Goal: Information Seeking & Learning: Learn about a topic

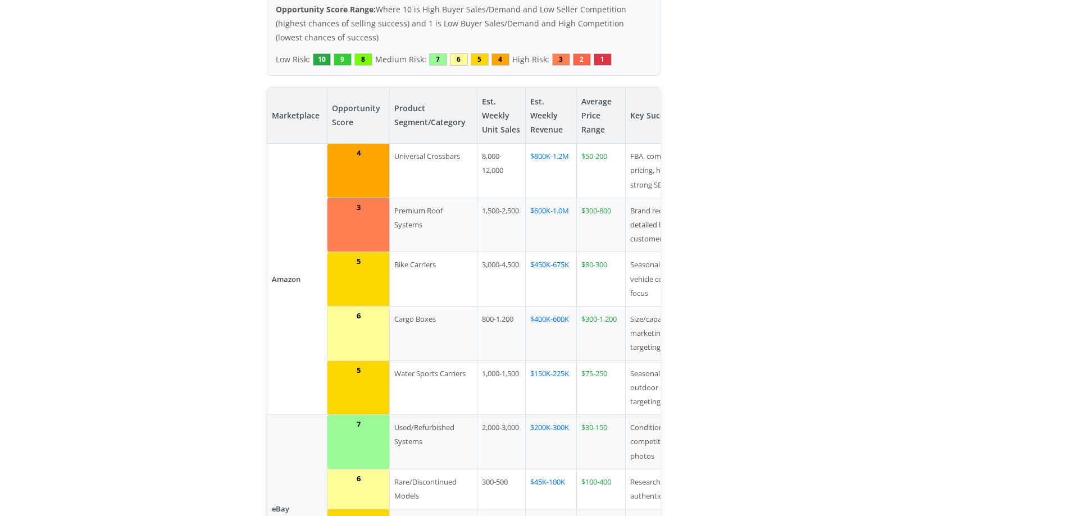
scroll to position [1124, 0]
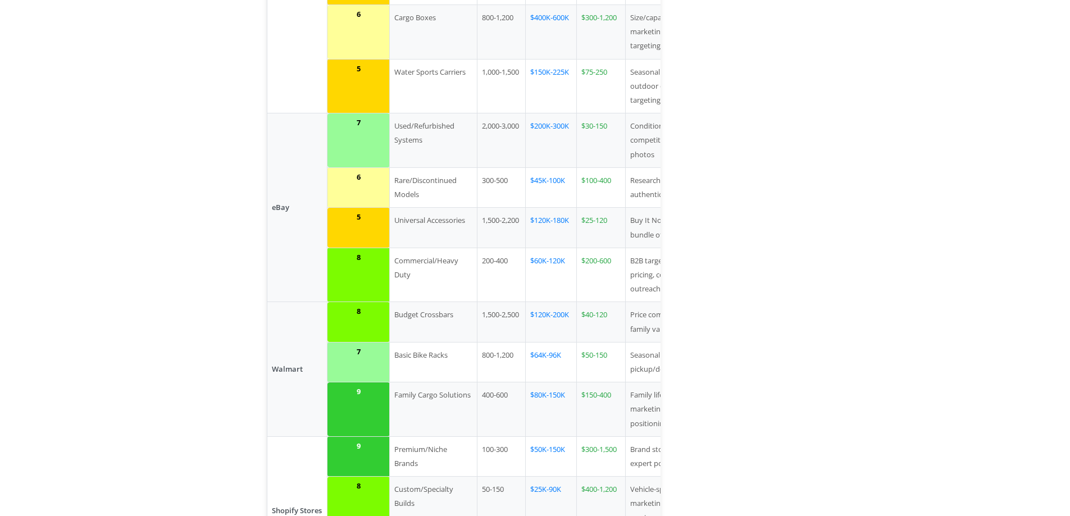
scroll to position [1423, 0]
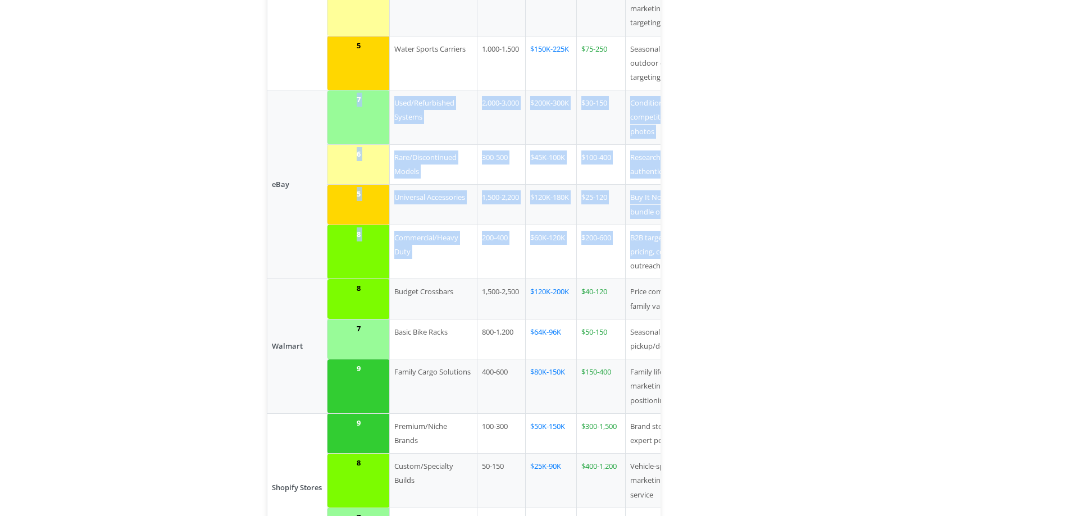
drag, startPoint x: 287, startPoint y: 71, endPoint x: 630, endPoint y: 243, distance: 383.7
click at [630, 243] on tbody "Amazon 4 Universal Crossbars 8,000-12,000 $800K-1.2M $50-200 FBA, competitive p…" at bounding box center [491, 245] width 449 height 852
click at [576, 231] on td "$200-600" at bounding box center [600, 252] width 49 height 54
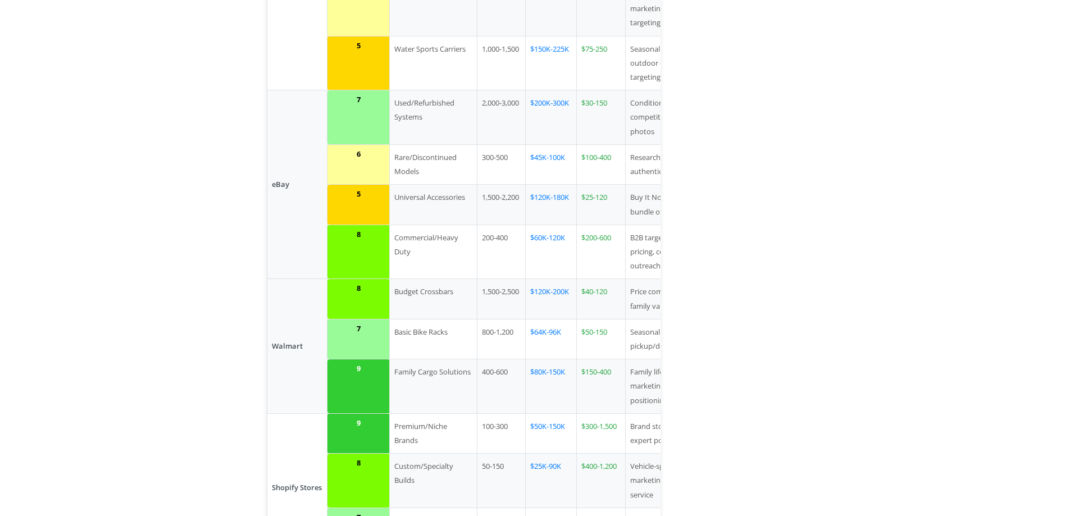
click at [530, 225] on td "$60K-120K" at bounding box center [550, 252] width 51 height 54
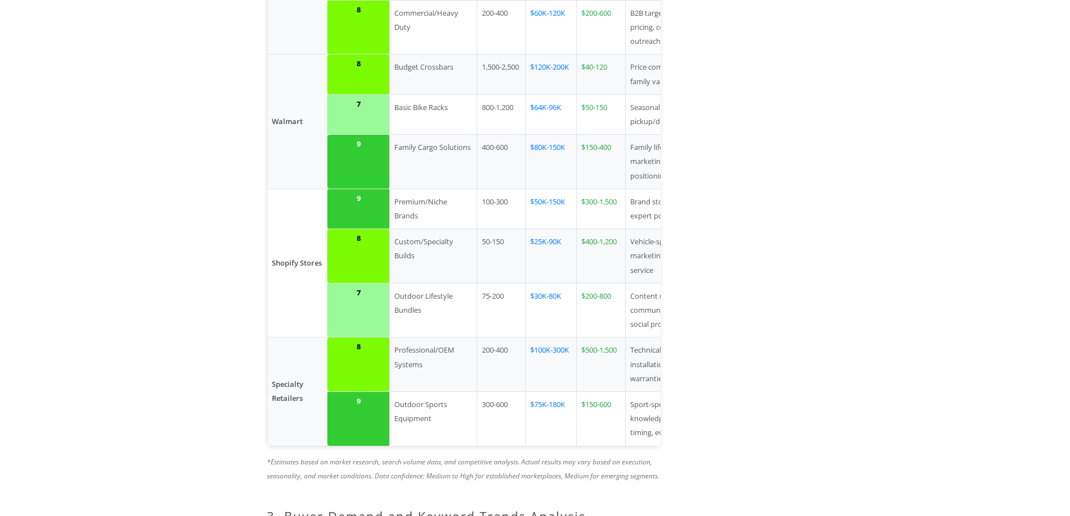
scroll to position [0, 56]
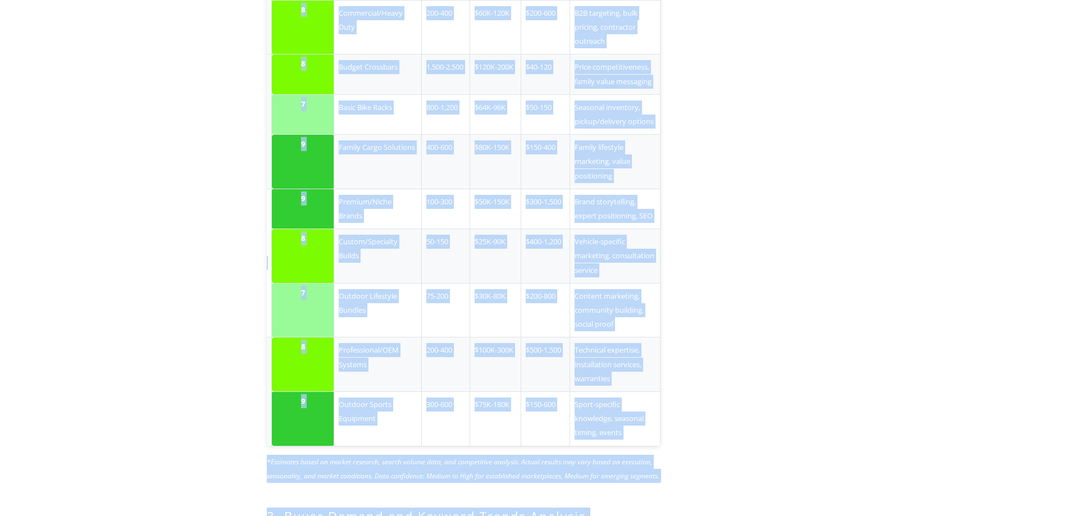
drag, startPoint x: 700, startPoint y: 431, endPoint x: 455, endPoint y: 423, distance: 245.6
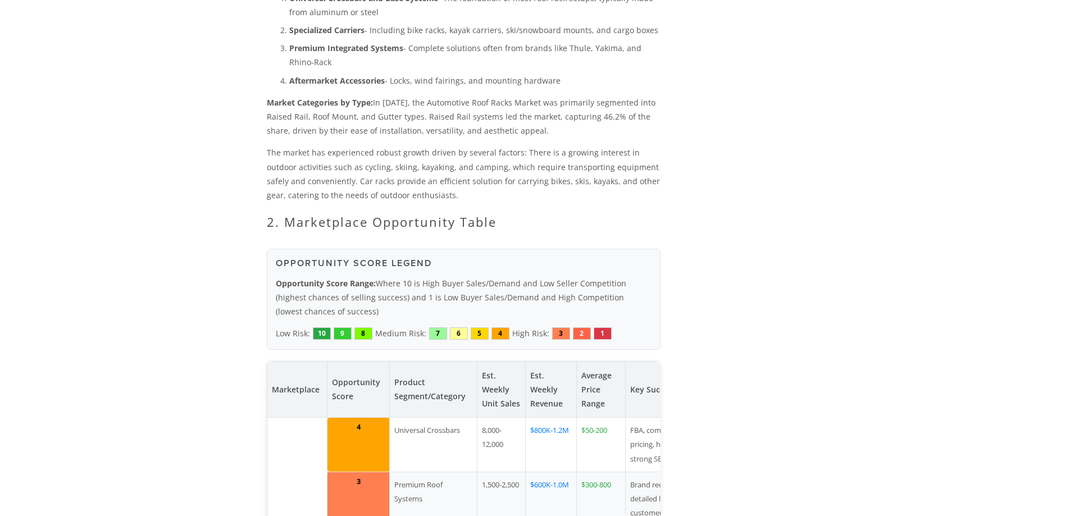
scroll to position [1124, 0]
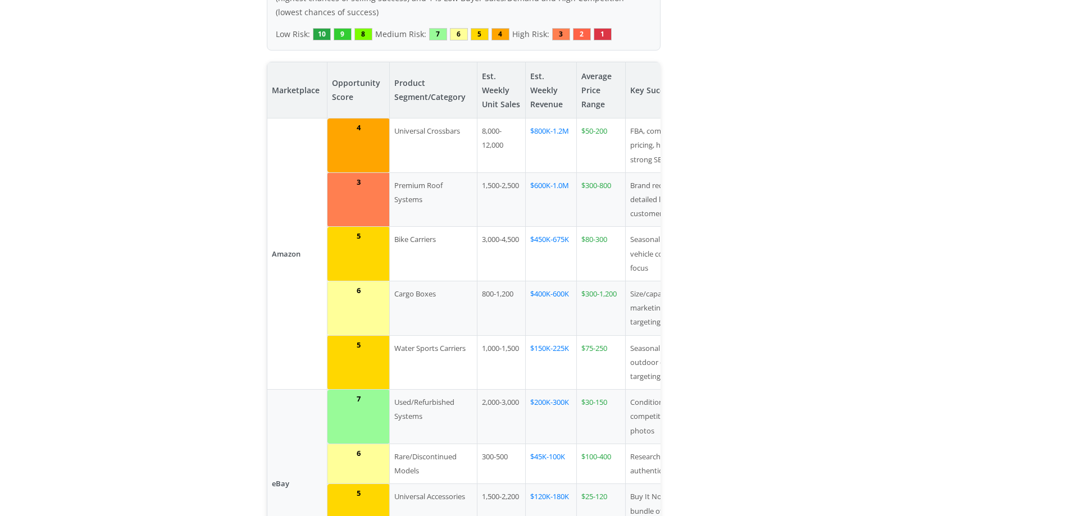
click at [285, 233] on td "Amazon" at bounding box center [297, 254] width 61 height 271
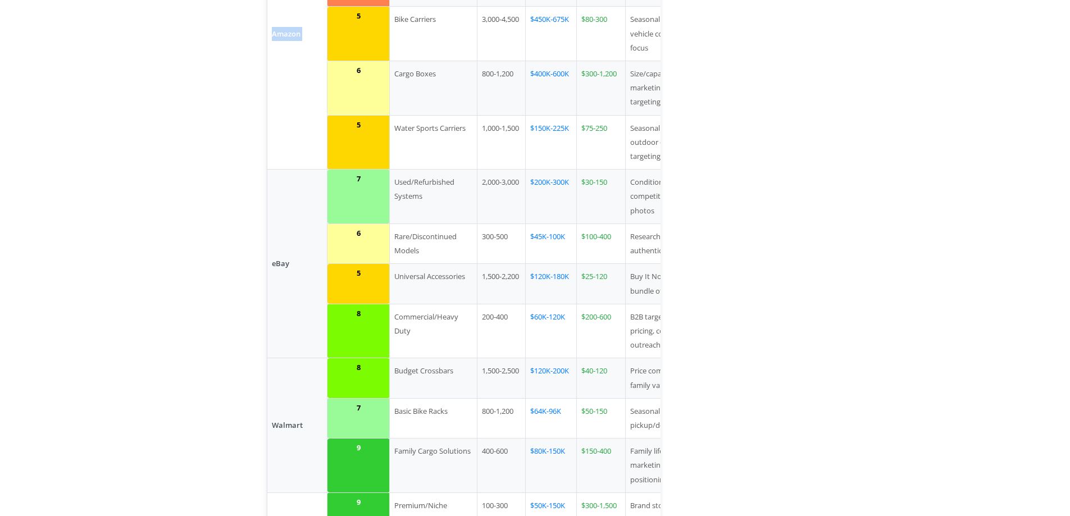
scroll to position [1348, 0]
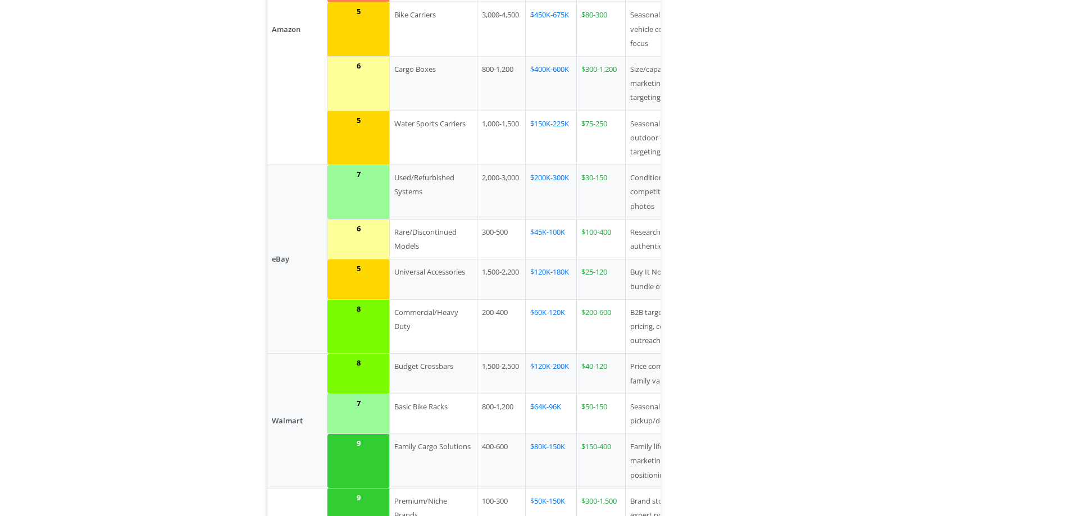
click at [278, 228] on td "eBay" at bounding box center [297, 259] width 61 height 189
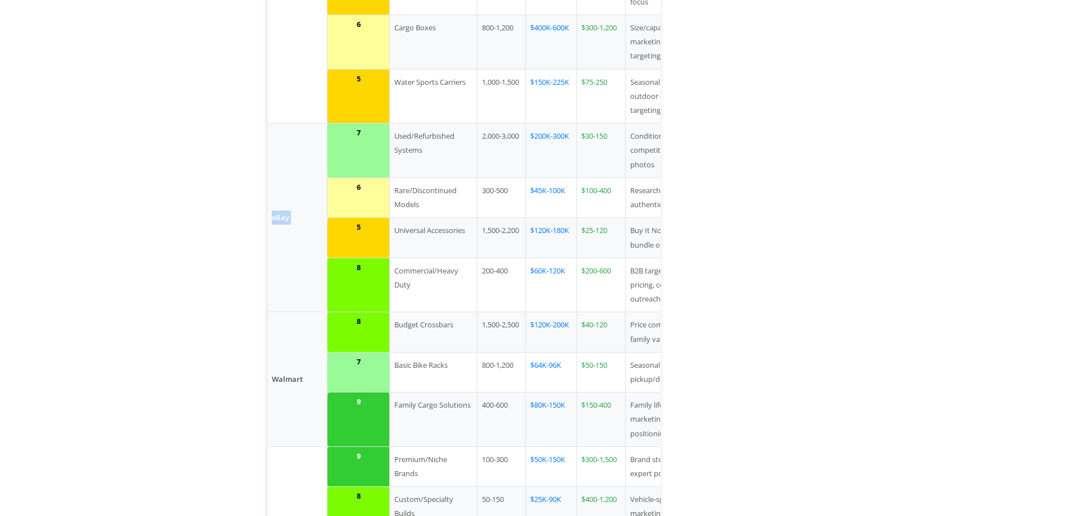
scroll to position [1423, 0]
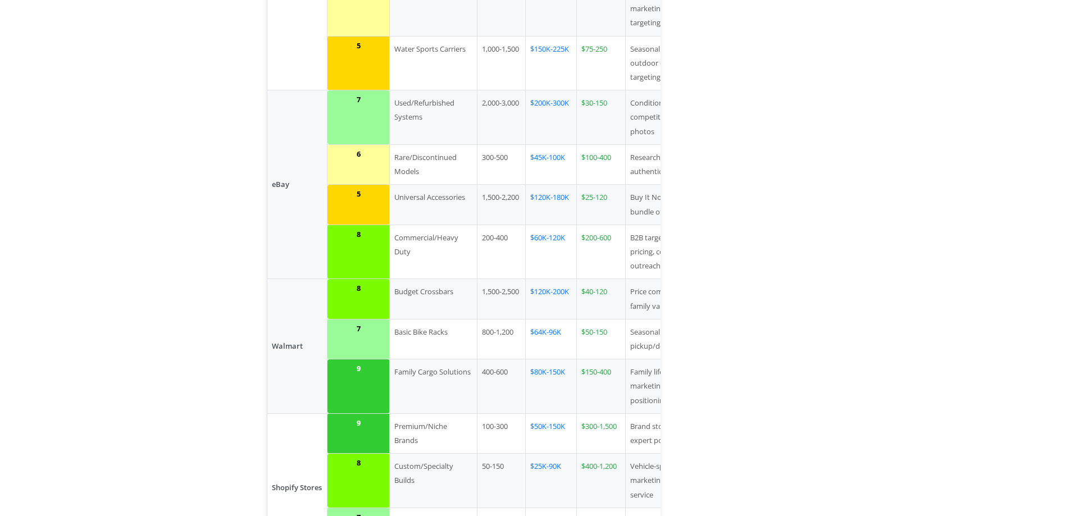
click at [291, 311] on td "Walmart" at bounding box center [297, 346] width 61 height 134
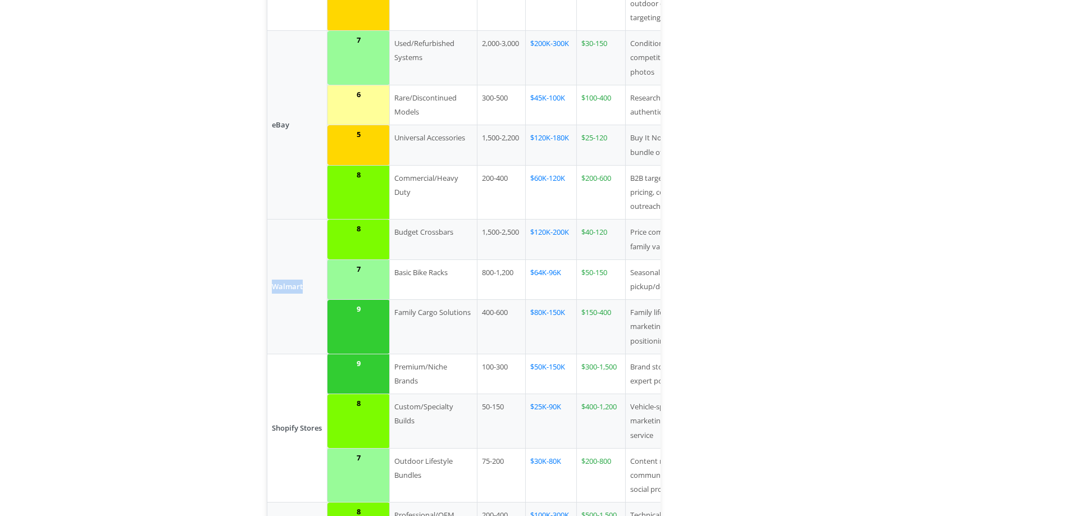
scroll to position [1573, 0]
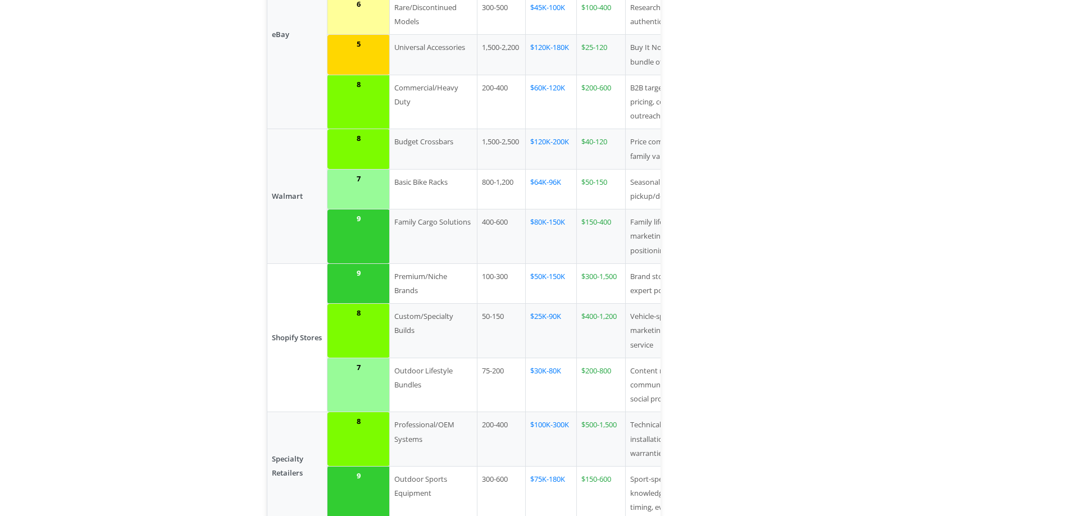
click at [294, 311] on td "Shopify Stores" at bounding box center [297, 337] width 61 height 149
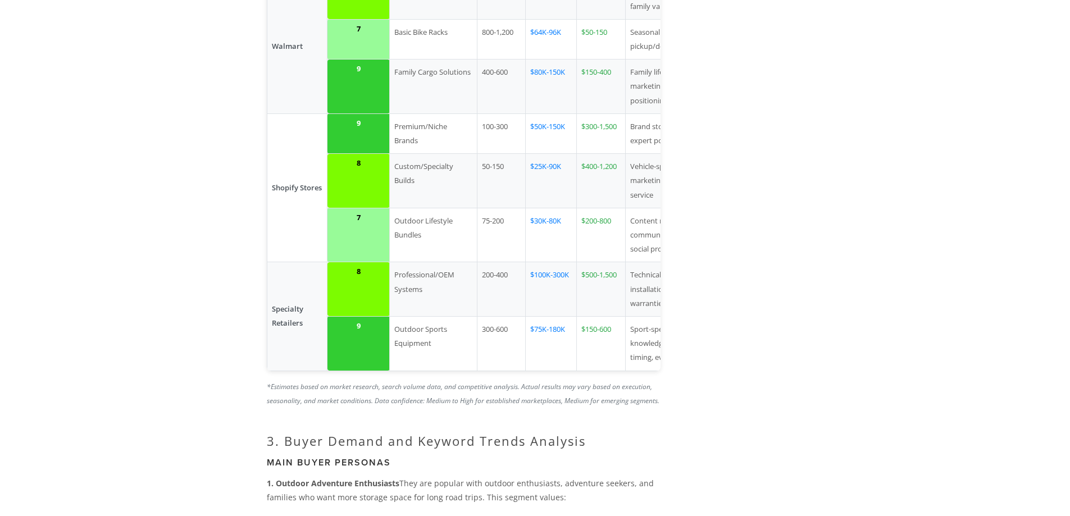
click at [288, 278] on td "Specialty Retailers" at bounding box center [297, 316] width 61 height 108
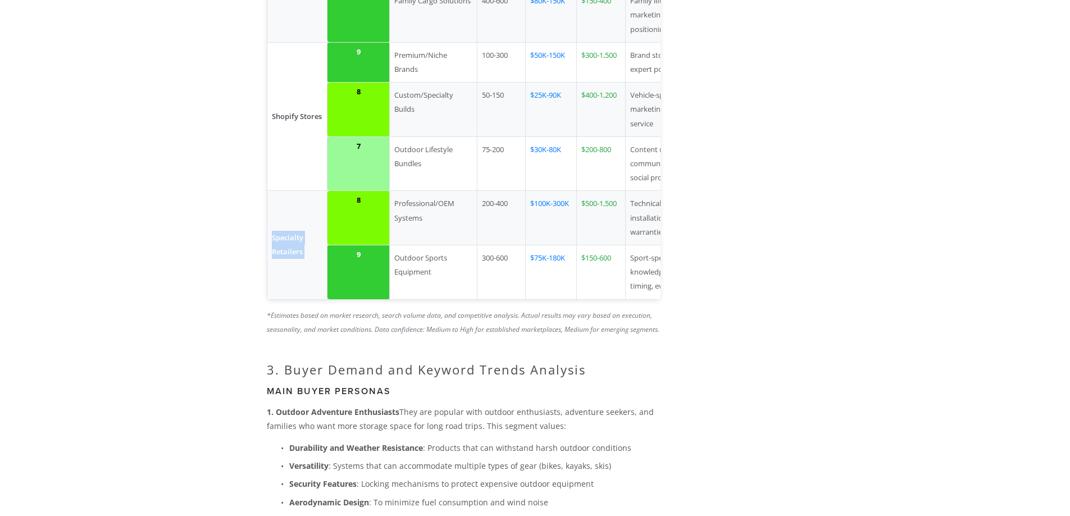
scroll to position [1873, 0]
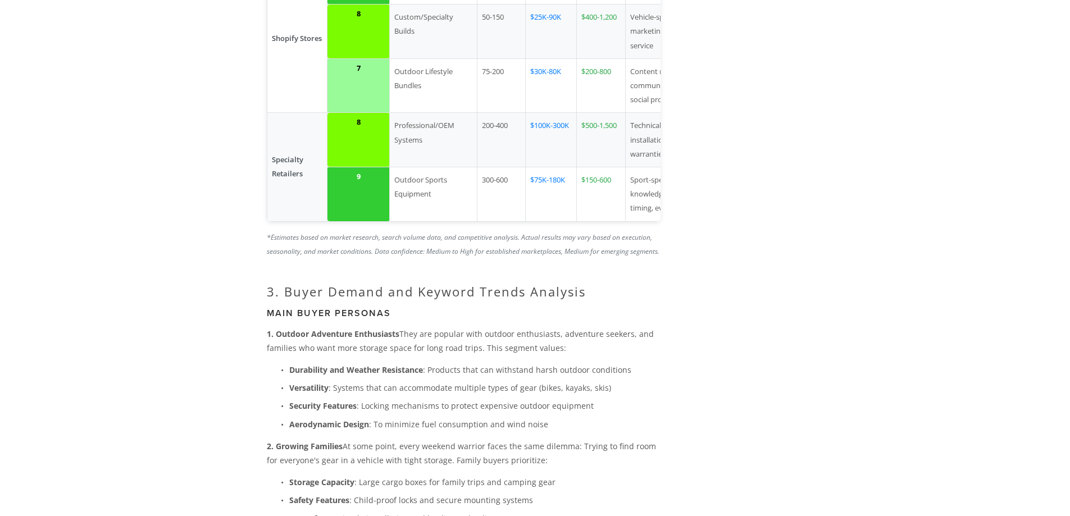
click at [288, 284] on h2 "3. Buyer Demand and Keyword Trends Analysis" at bounding box center [464, 291] width 394 height 15
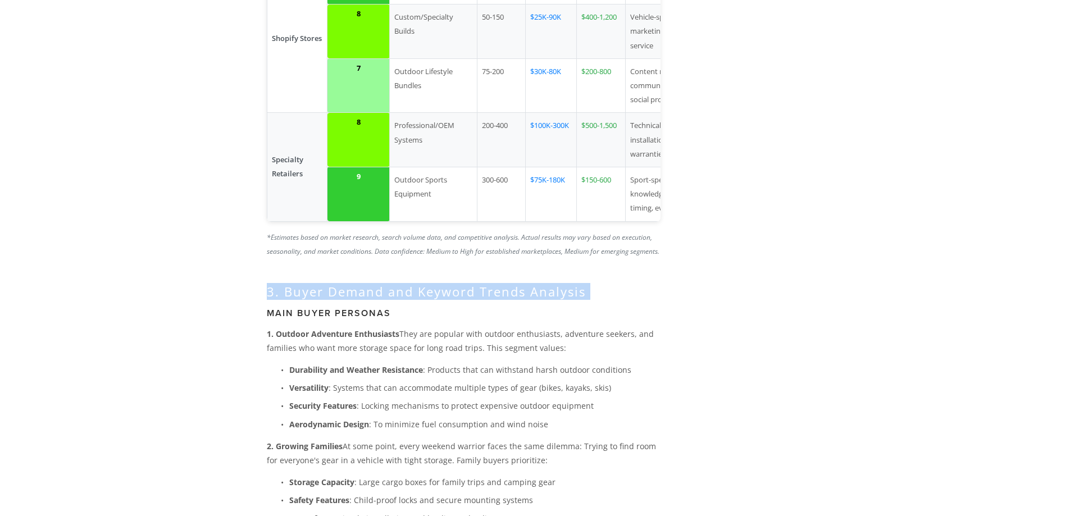
click at [288, 284] on h2 "3. Buyer Demand and Keyword Trends Analysis" at bounding box center [464, 291] width 394 height 15
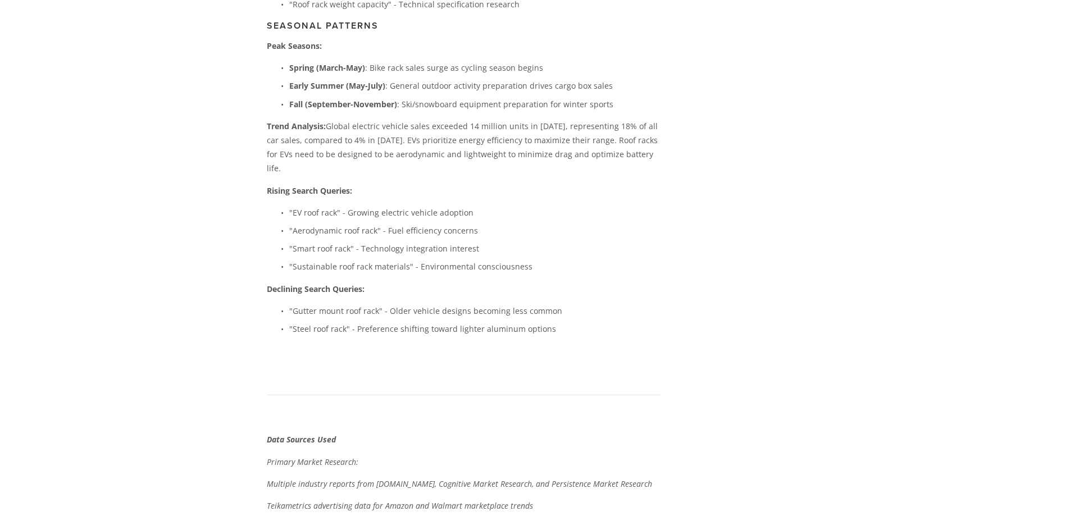
scroll to position [3221, 0]
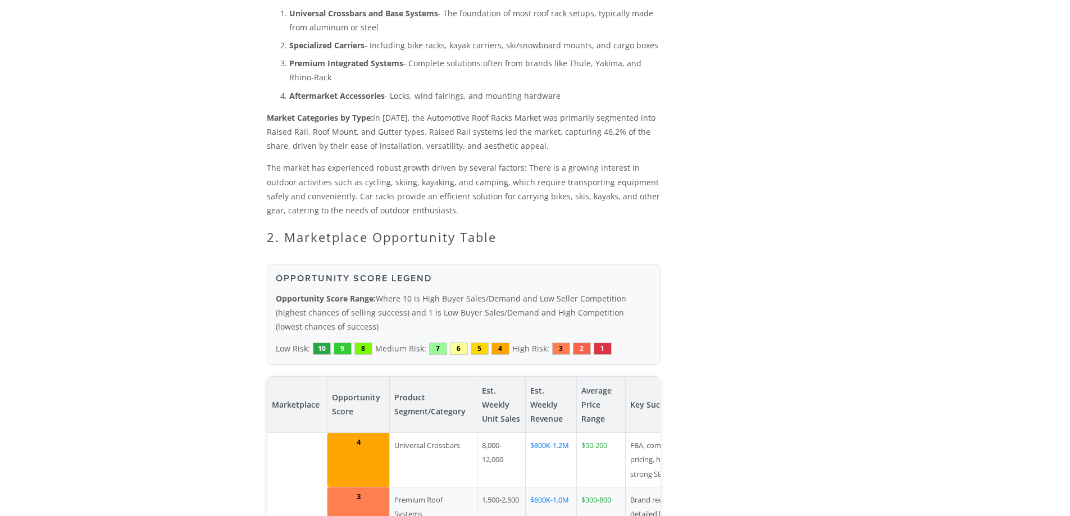
scroll to position [899, 0]
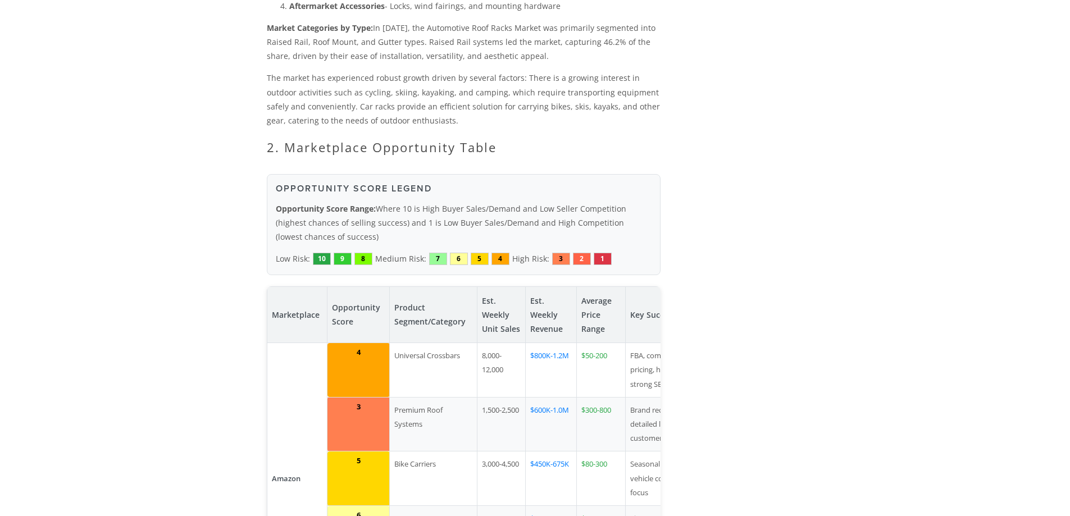
click at [317, 253] on div "10" at bounding box center [322, 259] width 18 height 12
click at [337, 253] on div "9" at bounding box center [343, 259] width 18 height 12
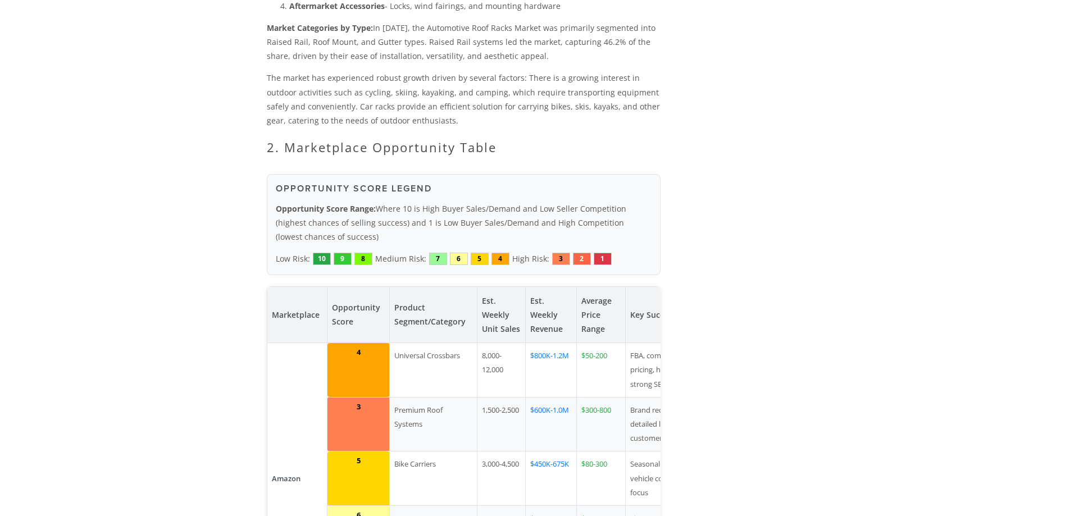
click at [353, 252] on div "Low Risk: 10 9 8 Medium Risk: 7 6 5 4 High Risk: 3 2 1" at bounding box center [464, 259] width 376 height 14
click at [358, 253] on div "8" at bounding box center [364, 259] width 18 height 12
click at [430, 253] on div "7" at bounding box center [438, 259] width 18 height 12
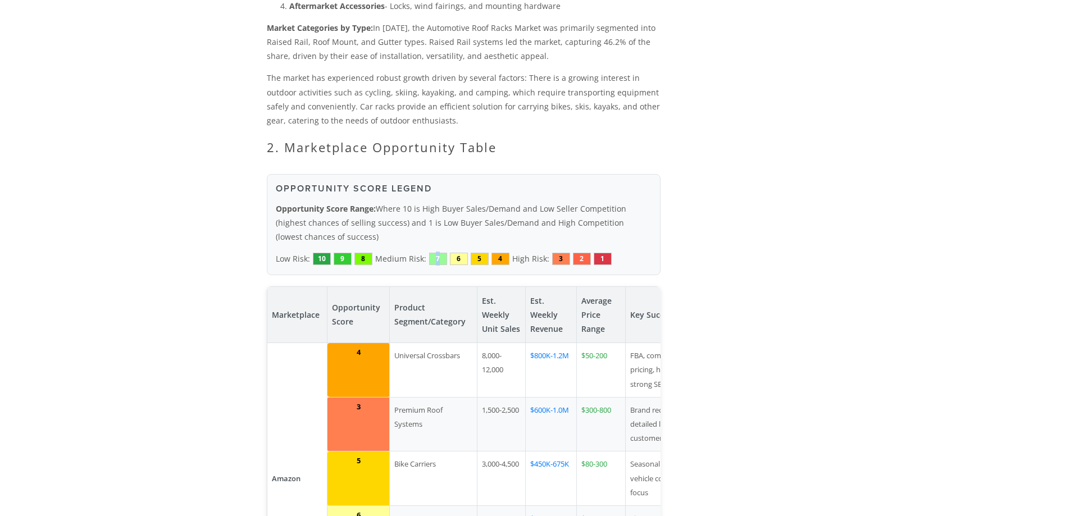
click at [430, 253] on div "7" at bounding box center [438, 259] width 18 height 12
click at [451, 253] on div "6" at bounding box center [459, 259] width 18 height 12
click at [479, 253] on div "5" at bounding box center [480, 259] width 18 height 12
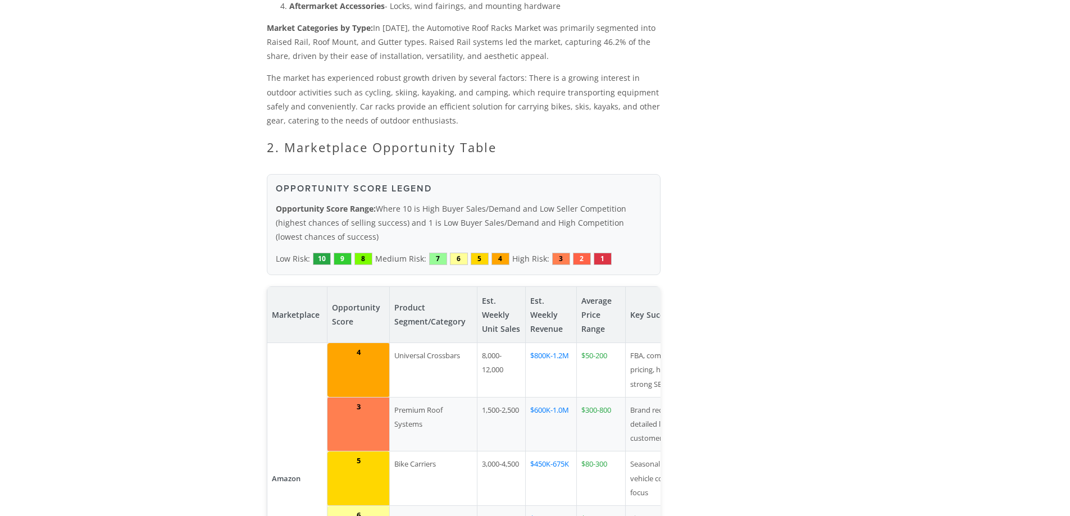
click at [475, 253] on div "5" at bounding box center [480, 259] width 18 height 12
click at [501, 253] on div "4" at bounding box center [501, 259] width 18 height 12
click at [500, 253] on div "4" at bounding box center [501, 259] width 18 height 12
click at [498, 253] on div "4" at bounding box center [501, 259] width 18 height 12
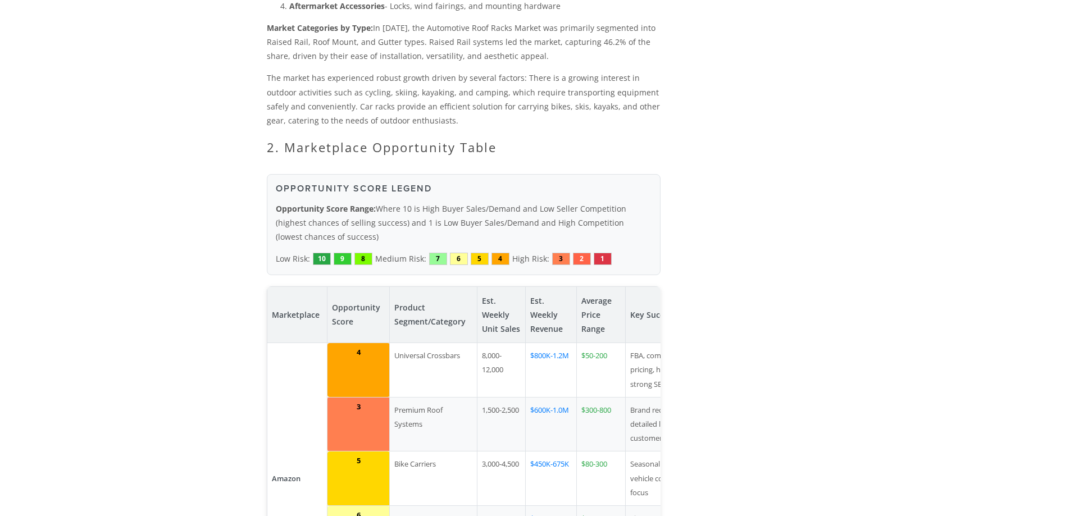
click at [498, 253] on div "4" at bounding box center [501, 259] width 18 height 12
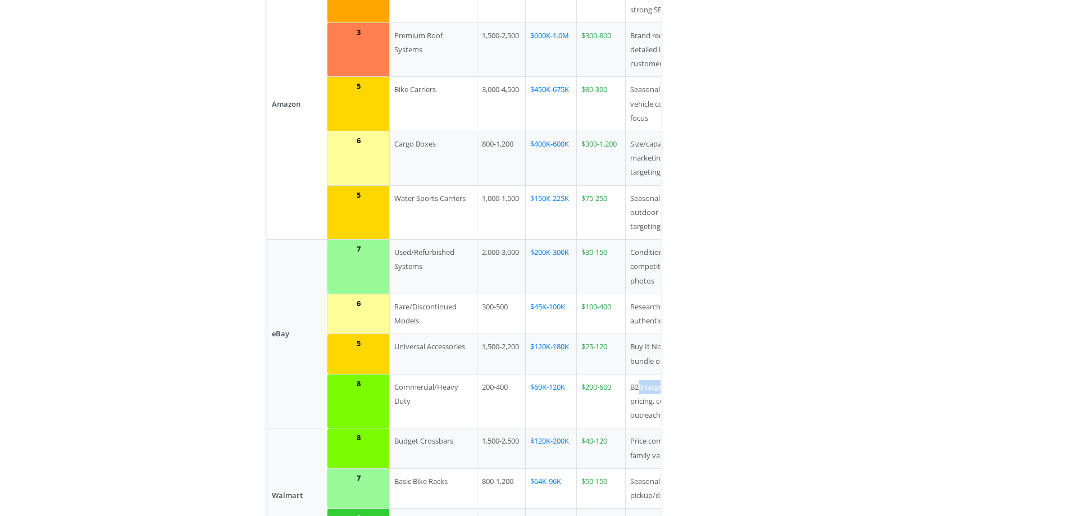
scroll to position [0, 56]
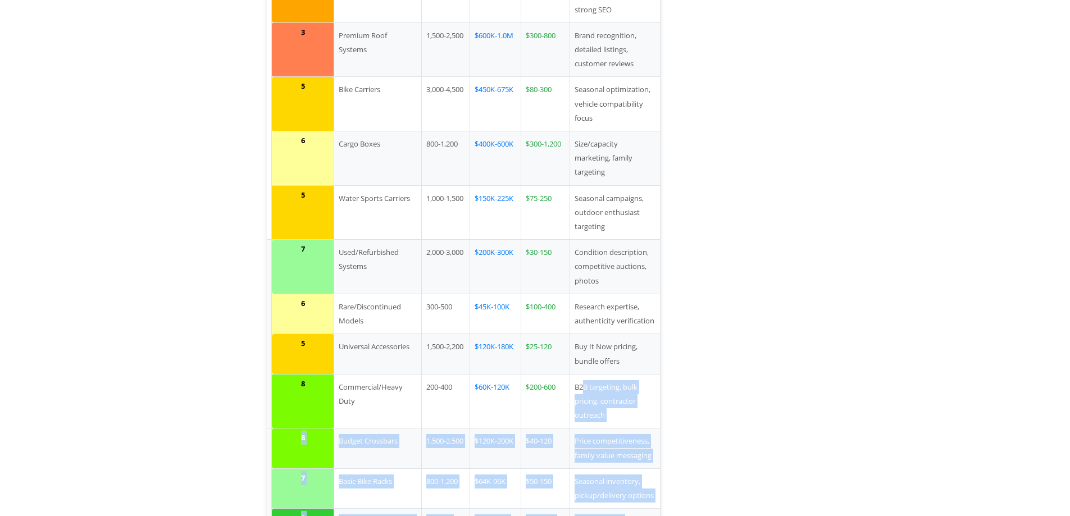
drag, startPoint x: 652, startPoint y: 364, endPoint x: 687, endPoint y: 364, distance: 34.8
click at [614, 374] on td "B2B targeting, bulk pricing, contractor outreach" at bounding box center [615, 401] width 90 height 54
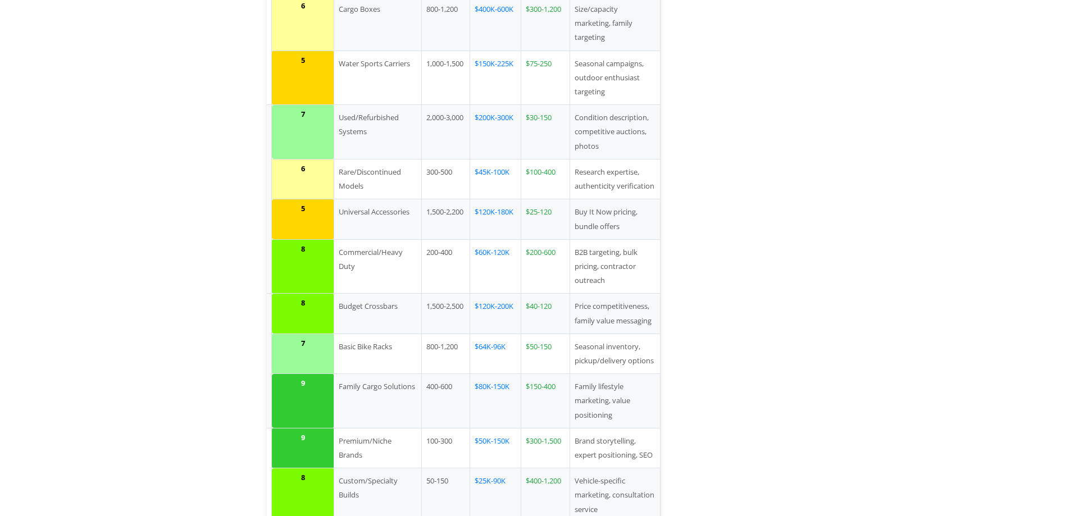
scroll to position [1498, 0]
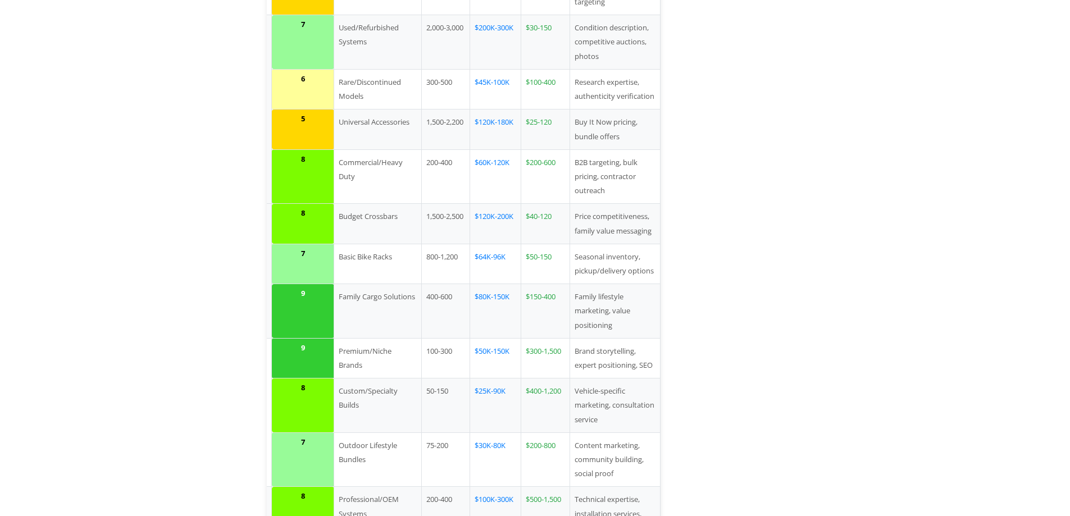
click at [353, 338] on td "Premium/Niche Brands" at bounding box center [378, 358] width 88 height 40
click at [343, 284] on td "Family Cargo Solutions" at bounding box center [378, 311] width 88 height 54
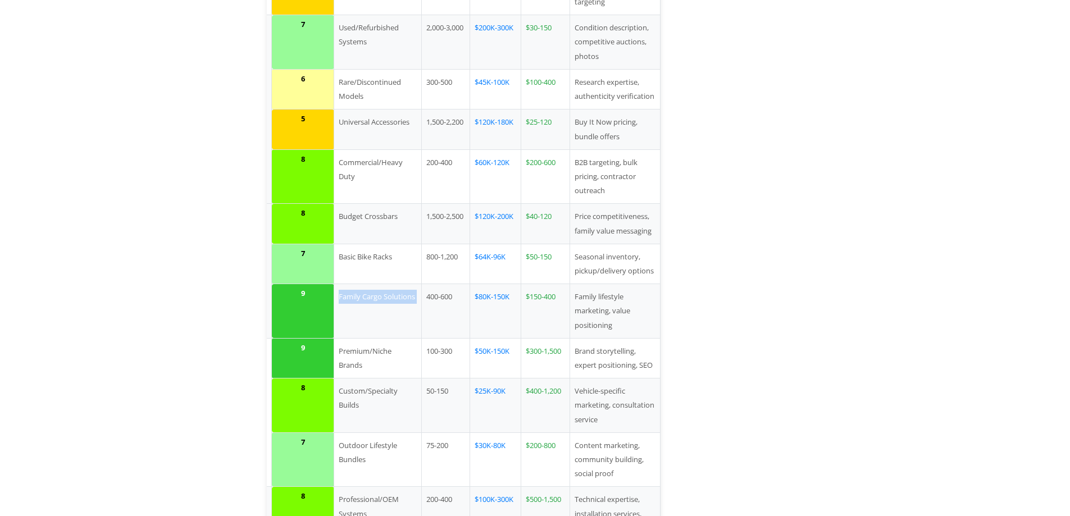
click at [343, 284] on td "Family Cargo Solutions" at bounding box center [378, 311] width 88 height 54
copy tr "Family Cargo Solutions"
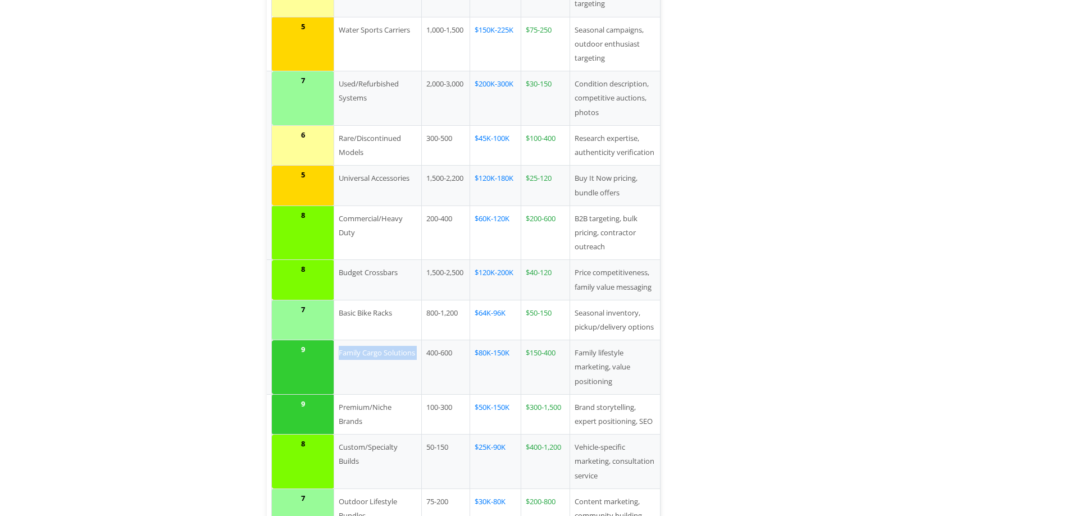
scroll to position [1648, 0]
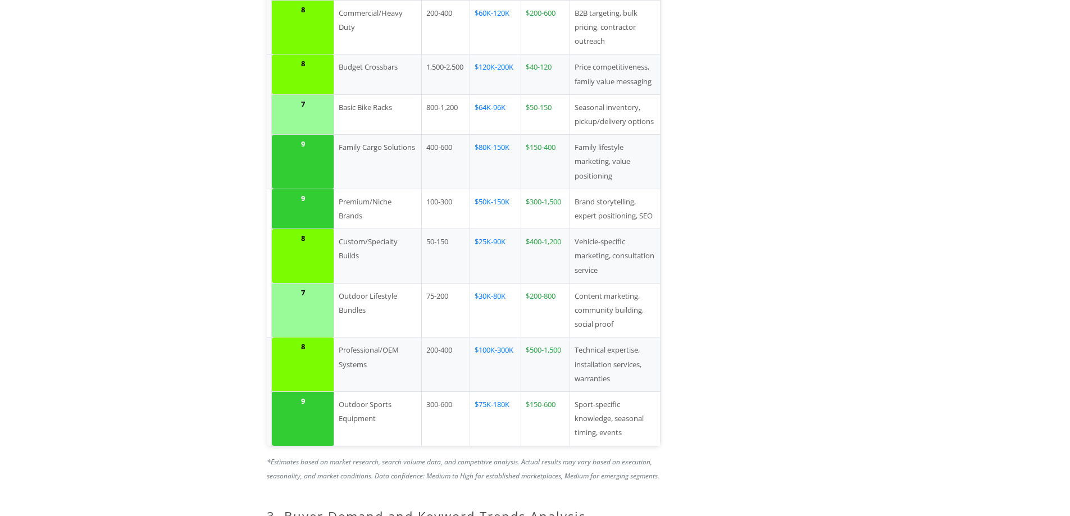
click at [340, 189] on td "Premium/Niche Brands" at bounding box center [378, 209] width 88 height 40
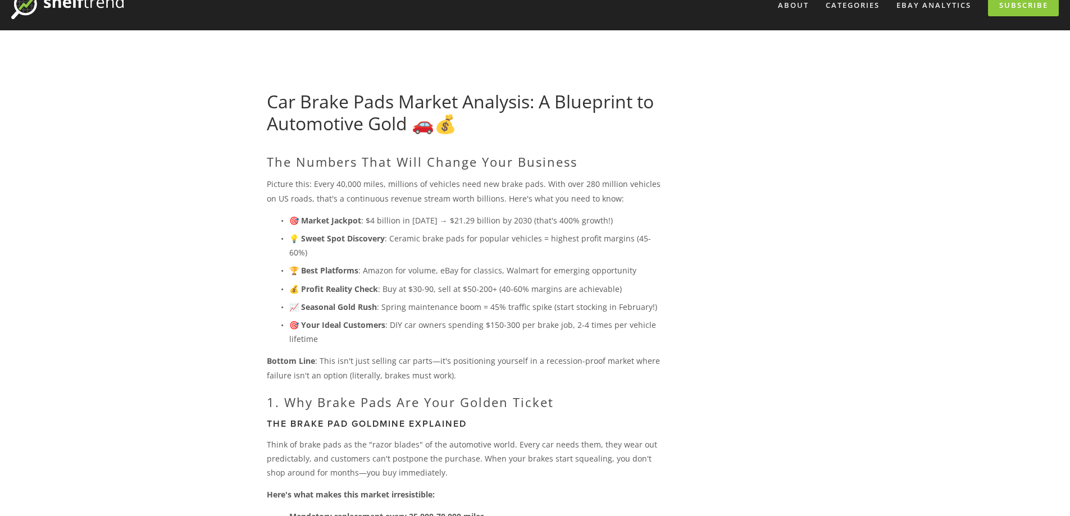
scroll to position [75, 0]
